Goal: Transaction & Acquisition: Purchase product/service

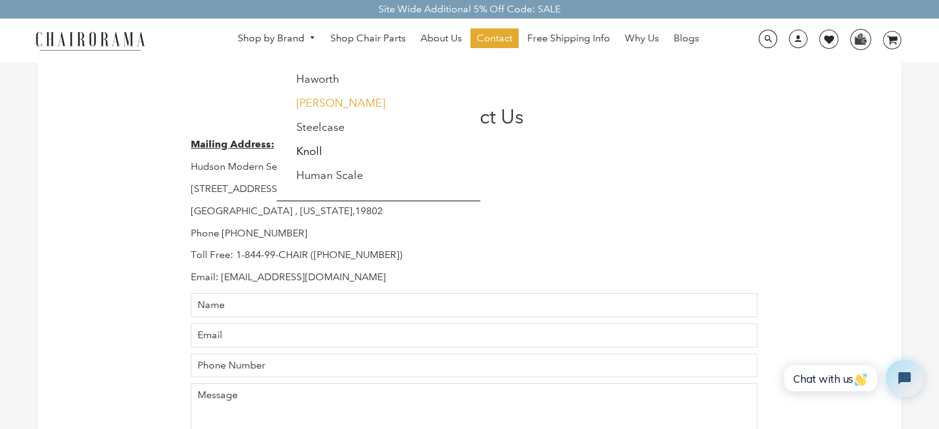
click at [312, 102] on link "[PERSON_NAME]" at bounding box center [340, 103] width 89 height 14
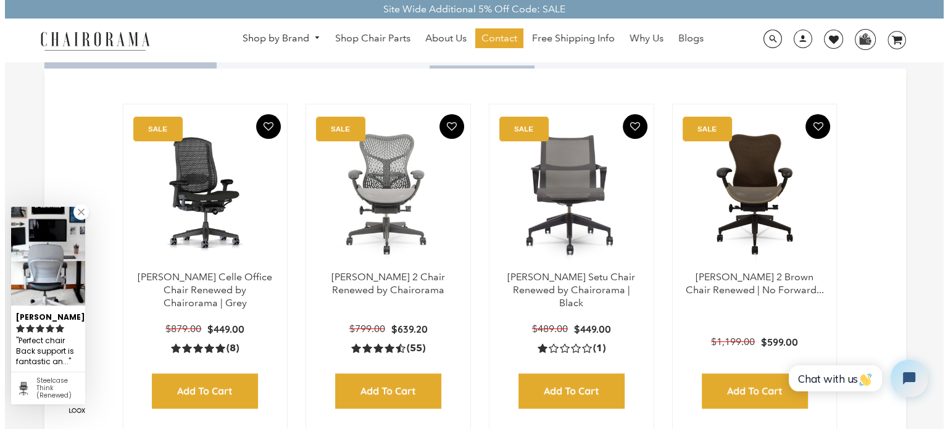
scroll to position [311, 0]
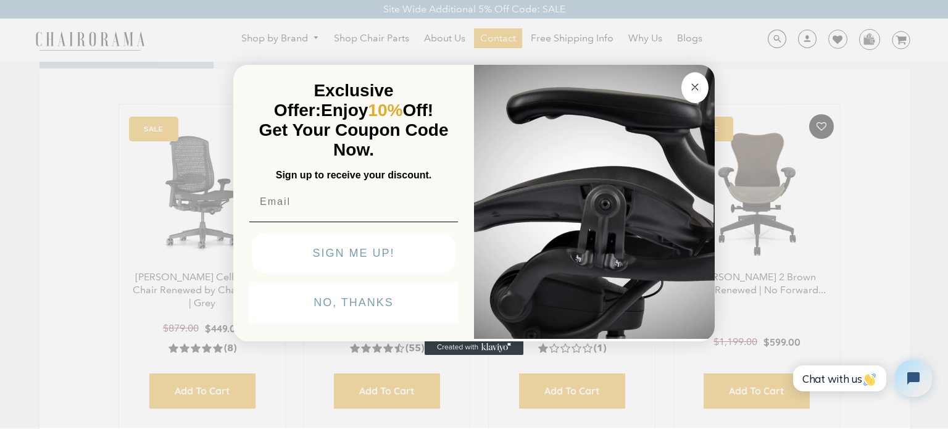
click at [695, 88] on circle "Close dialog" at bounding box center [695, 87] width 14 height 14
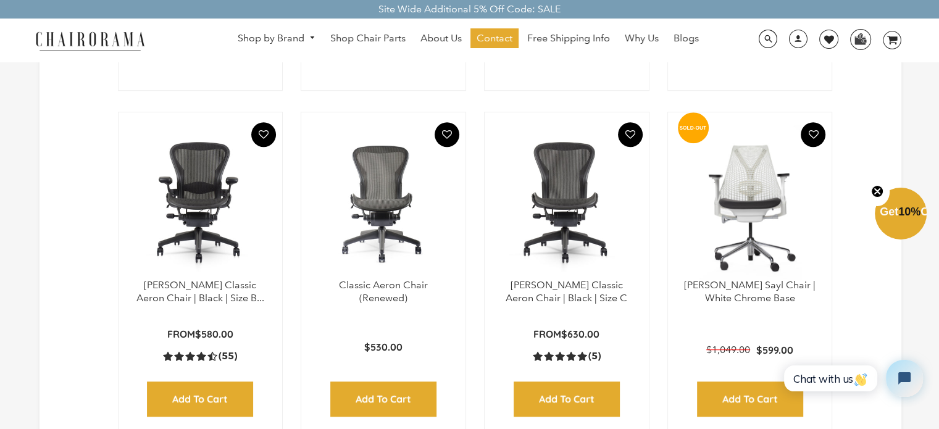
scroll to position [679, 0]
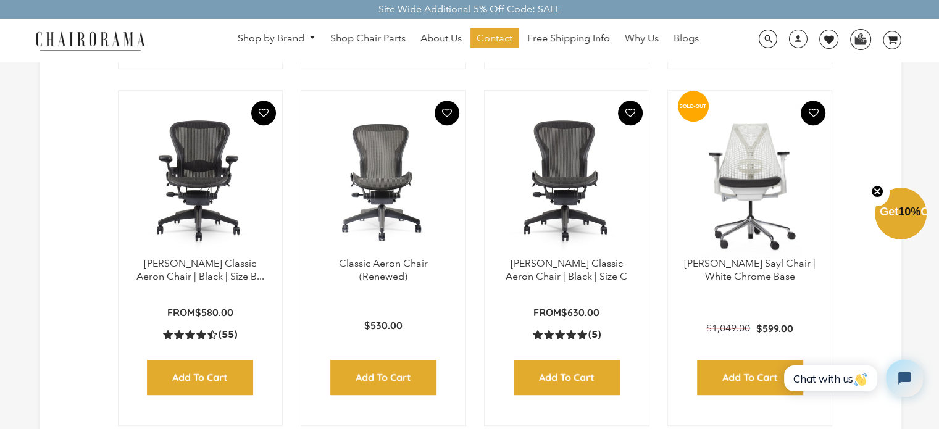
click at [205, 200] on img at bounding box center [201, 180] width 140 height 154
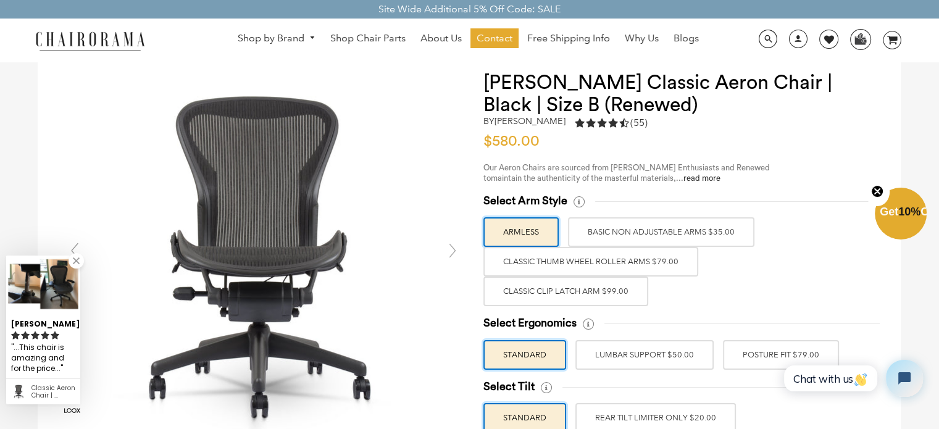
scroll to position [185, 0]
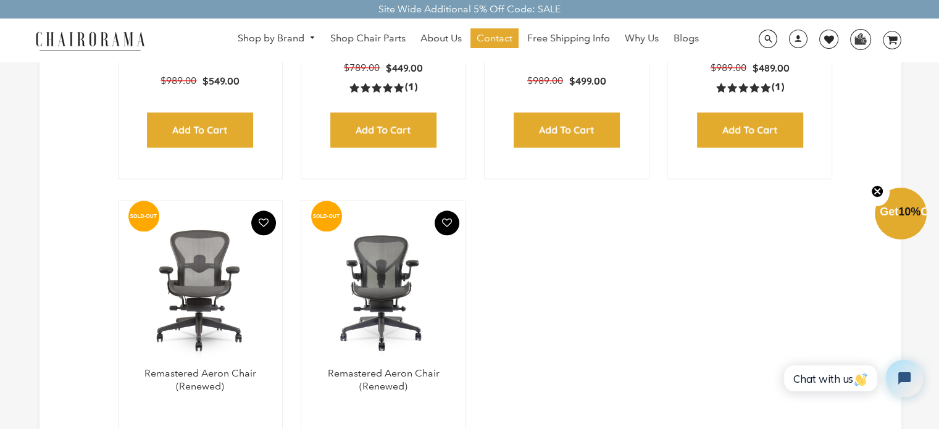
scroll to position [1543, 0]
